Goal: Task Accomplishment & Management: Complete application form

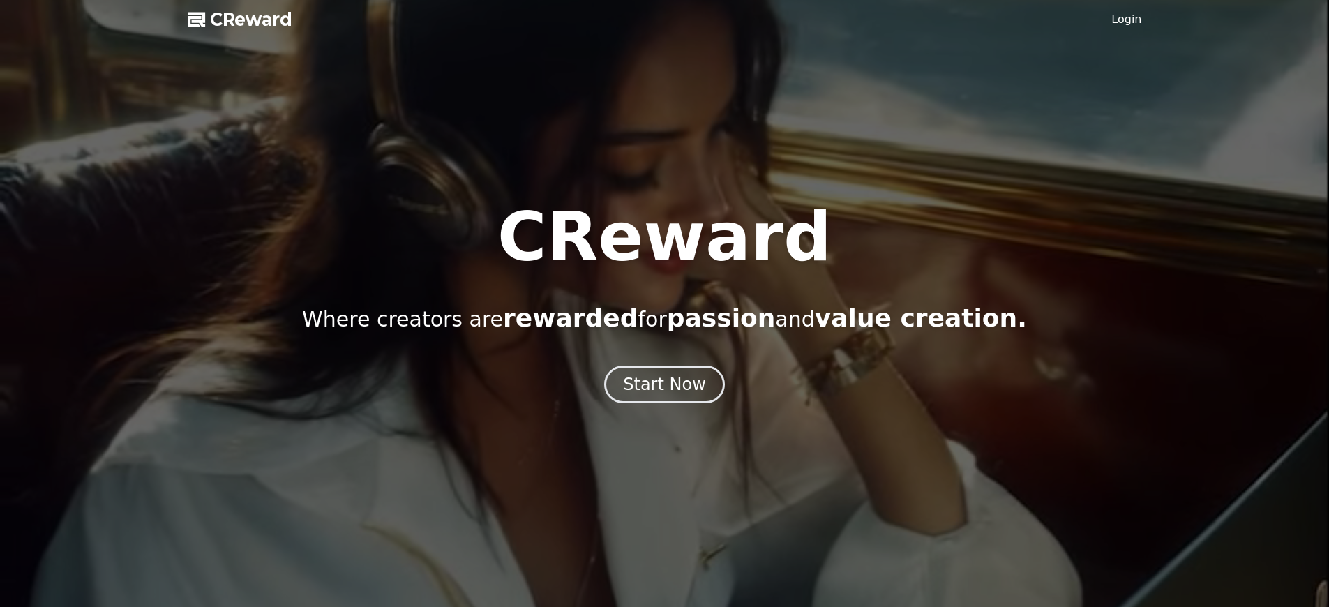
scroll to position [2600, 0]
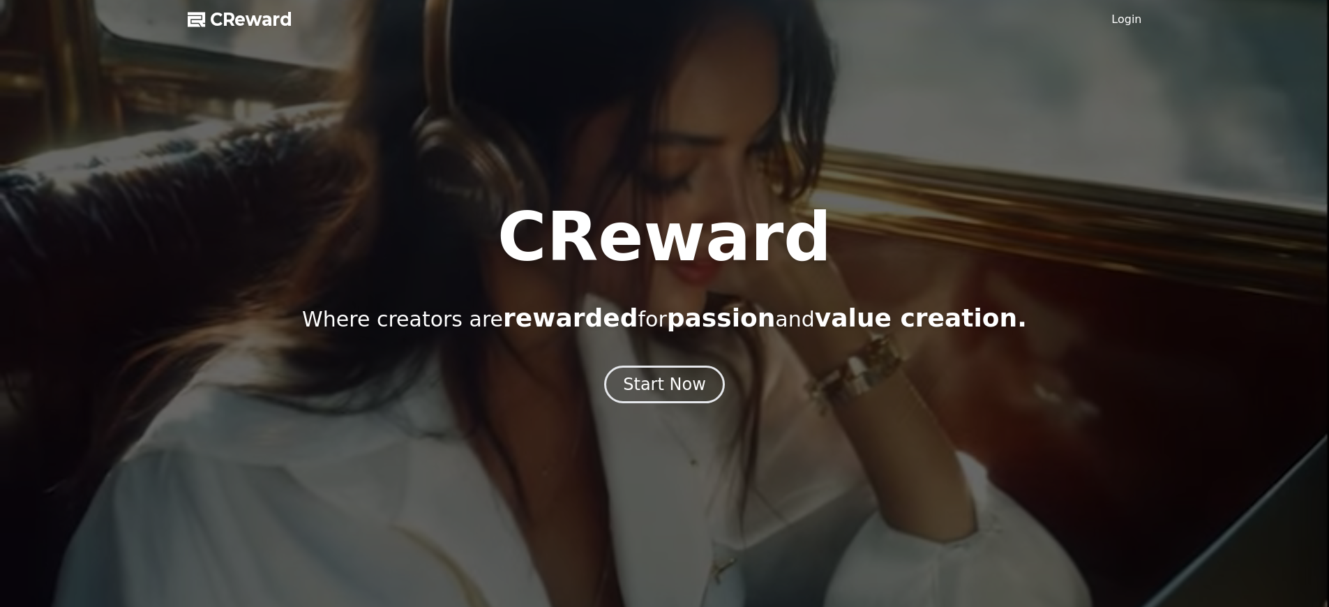
click at [1128, 20] on link "Login" at bounding box center [1127, 19] width 30 height 17
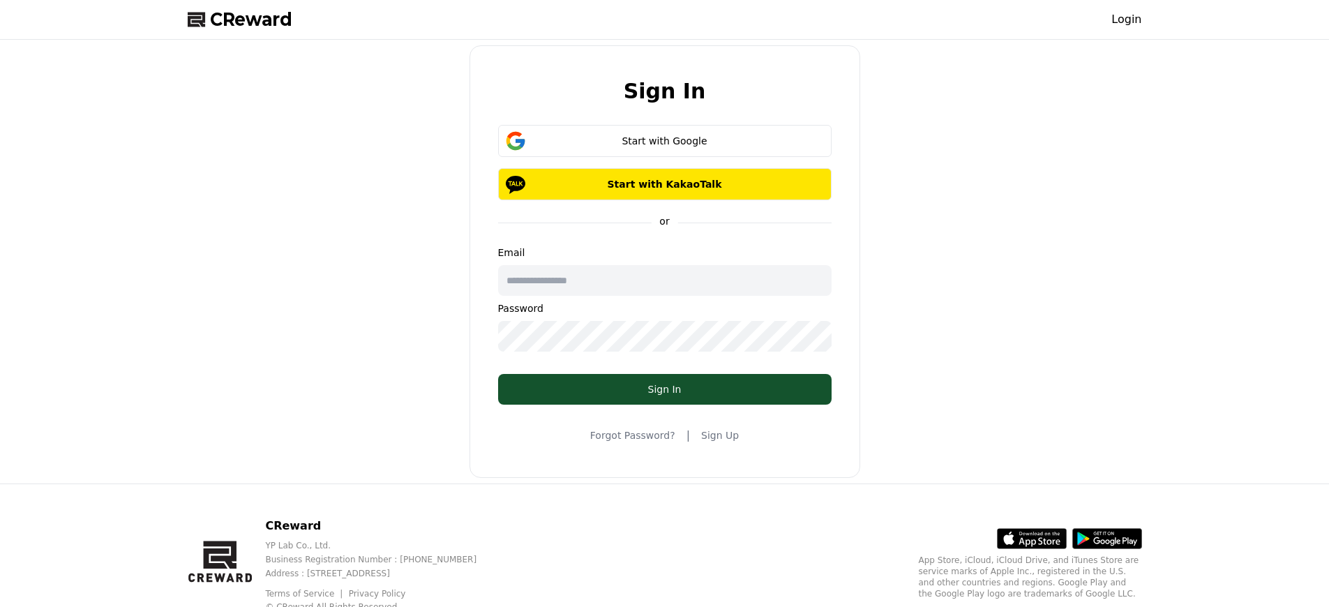
click at [664, 91] on h2 "Sign In" at bounding box center [665, 91] width 82 height 23
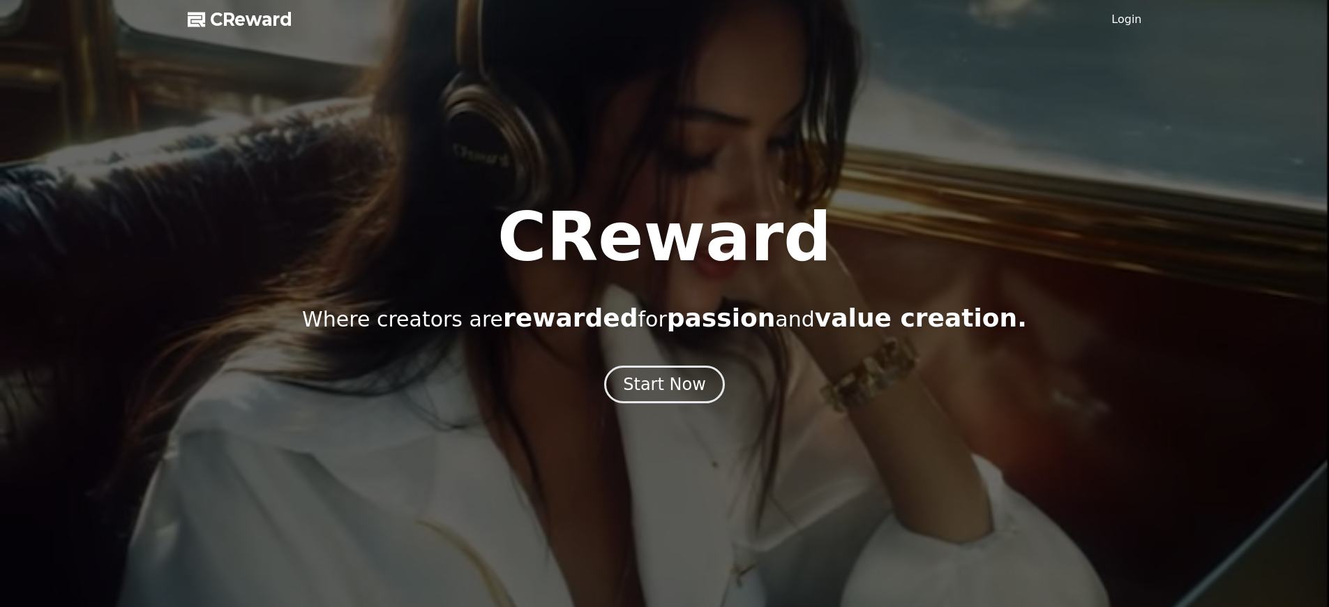
scroll to position [2600, 0]
